Goal: Information Seeking & Learning: Learn about a topic

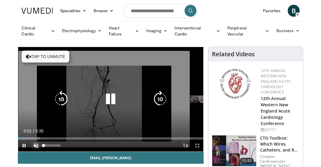
click at [36, 144] on span "Video Player" at bounding box center [36, 145] width 12 height 12
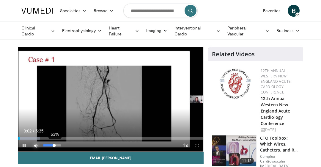
drag, startPoint x: 58, startPoint y: 144, endPoint x: 54, endPoint y: 146, distance: 4.0
click at [54, 146] on div "Volume Level" at bounding box center [48, 145] width 11 height 2
click at [197, 142] on span "Video Player" at bounding box center [197, 145] width 12 height 12
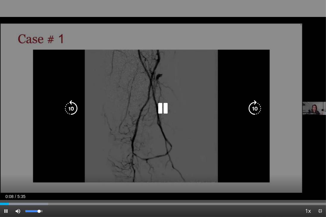
click at [39, 166] on video-js "**********" at bounding box center [163, 108] width 326 height 217
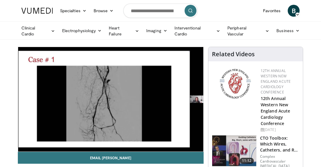
click at [230, 14] on nav "Specialties Adult & Family Medicine Allergy, Asthma, Immunology Anesthesiology …" at bounding box center [160, 10] width 285 height 21
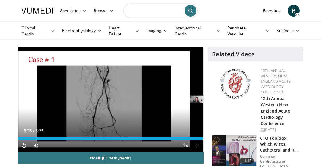
click at [153, 10] on input "Search topics, interventions" at bounding box center [160, 11] width 74 height 14
type input "*"
type input "**********"
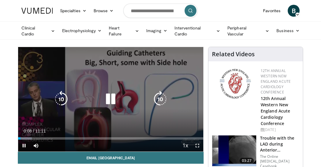
click at [110, 100] on icon "Video Player" at bounding box center [110, 99] width 17 height 17
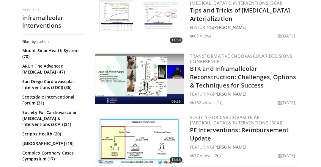
scroll to position [238, 0]
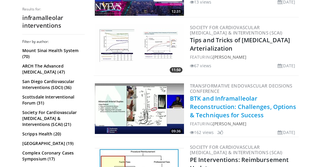
click at [233, 96] on link "BTK and Inframalleolar Reconstruction: Challenges, Options & Techniques for Suc…" at bounding box center [243, 106] width 106 height 25
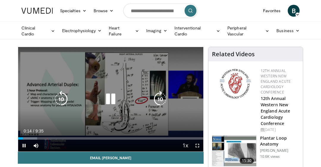
click at [111, 98] on icon "Video Player" at bounding box center [110, 99] width 17 height 17
click at [109, 96] on icon "Video Player" at bounding box center [110, 99] width 17 height 17
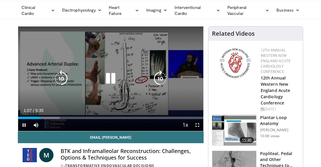
scroll to position [30, 0]
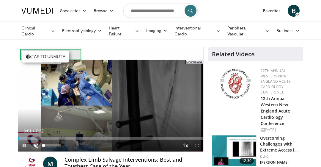
click at [37, 143] on span "Video Player" at bounding box center [36, 145] width 12 height 12
